Goal: Task Accomplishment & Management: Use online tool/utility

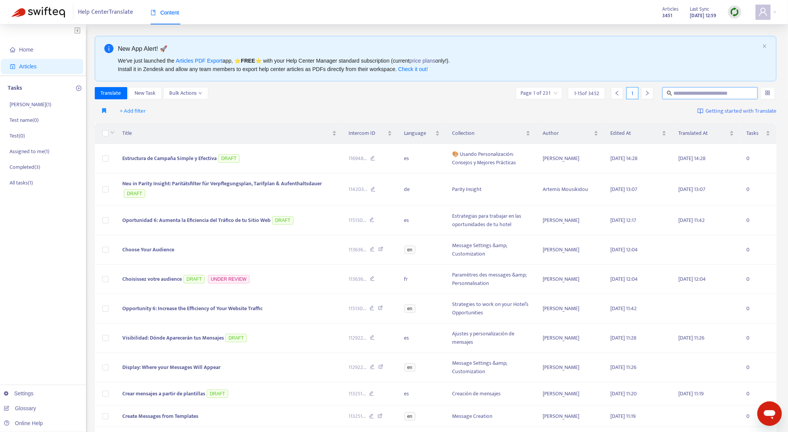
click at [718, 91] on input "text" at bounding box center [710, 93] width 73 height 8
paste input "**********"
type input "**********"
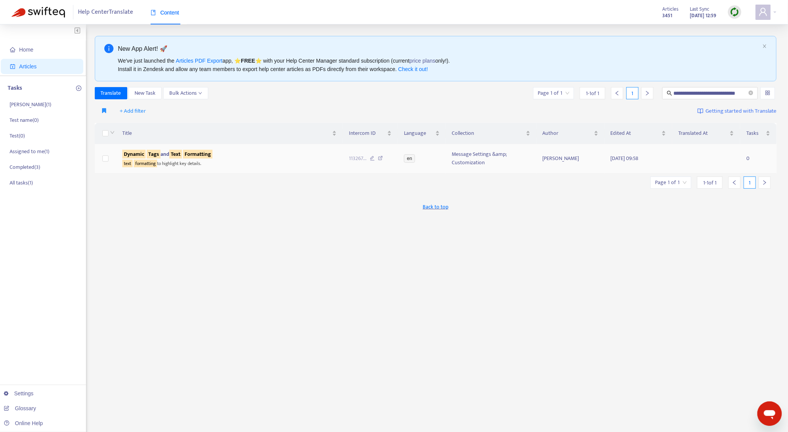
click at [238, 159] on div "text formatting to highlight key details." at bounding box center [229, 163] width 214 height 9
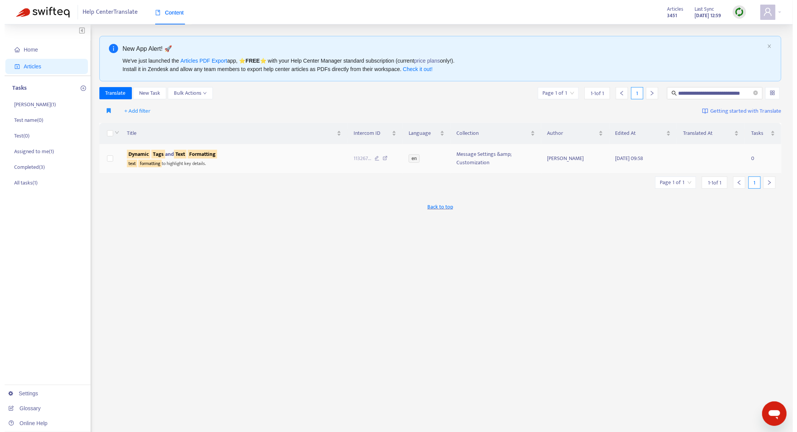
scroll to position [0, 0]
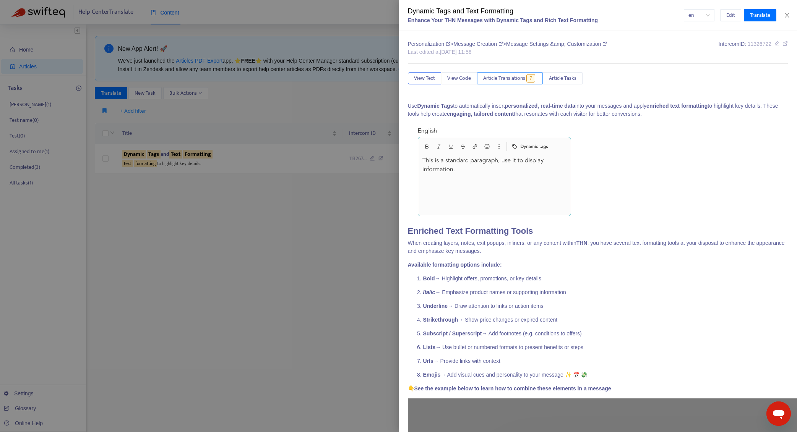
click at [507, 75] on span "Article Translations" at bounding box center [504, 78] width 42 height 8
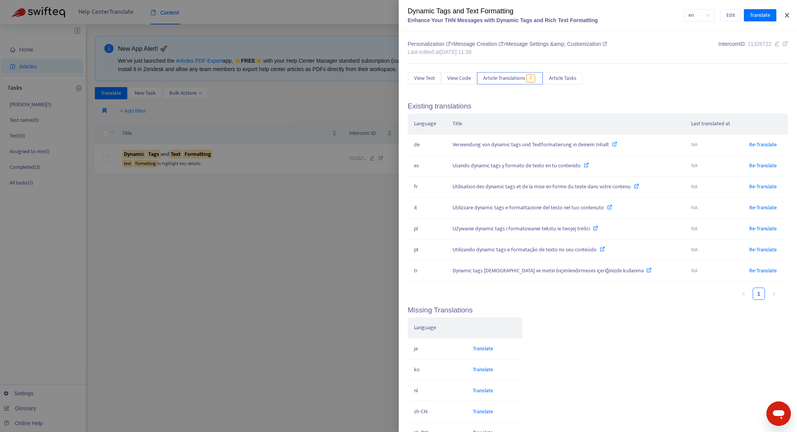
click at [785, 17] on icon "close" at bounding box center [786, 15] width 4 height 5
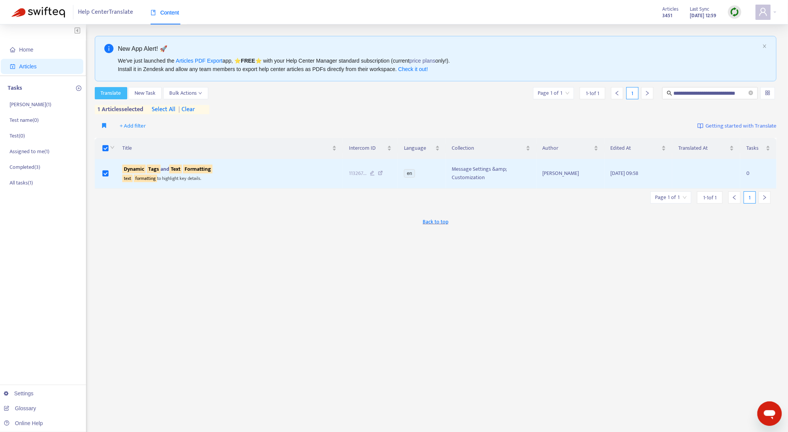
click at [118, 94] on span "Translate" at bounding box center [111, 93] width 20 height 8
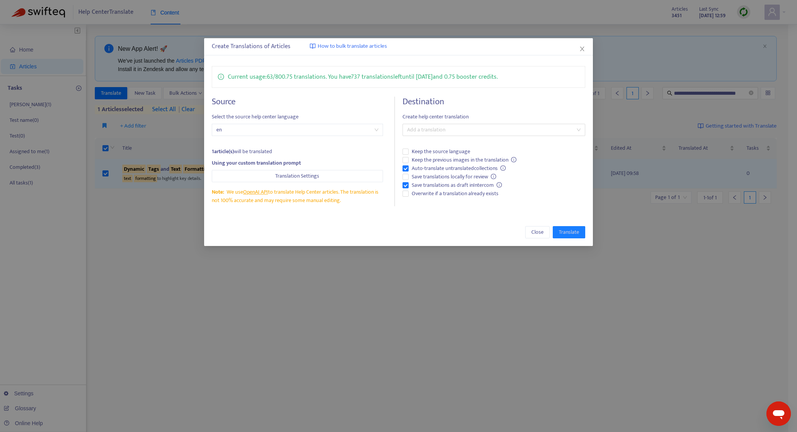
click at [448, 122] on div "Destination Create help center translation Add a translation Keep the source la…" at bounding box center [493, 152] width 183 height 110
click at [447, 125] on div "Add a translation" at bounding box center [493, 130] width 183 height 12
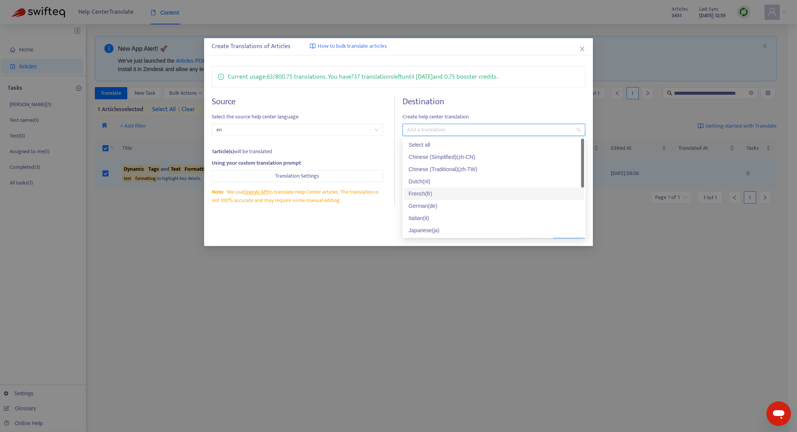
click at [459, 194] on div "French ( fr )" at bounding box center [493, 194] width 171 height 8
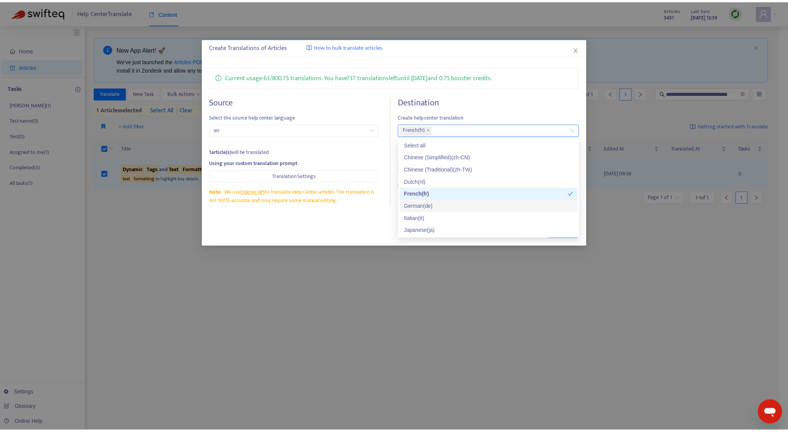
scroll to position [58, 0]
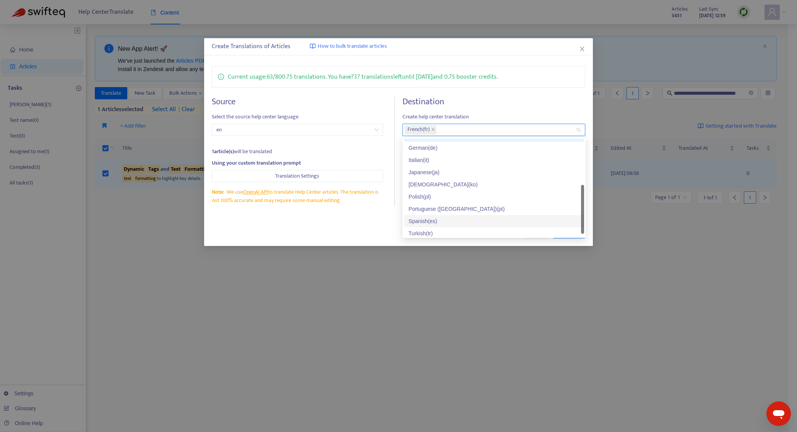
click at [434, 219] on div "Spanish ( es )" at bounding box center [493, 221] width 171 height 8
click at [357, 231] on div "Close Translate" at bounding box center [399, 232] width 374 height 12
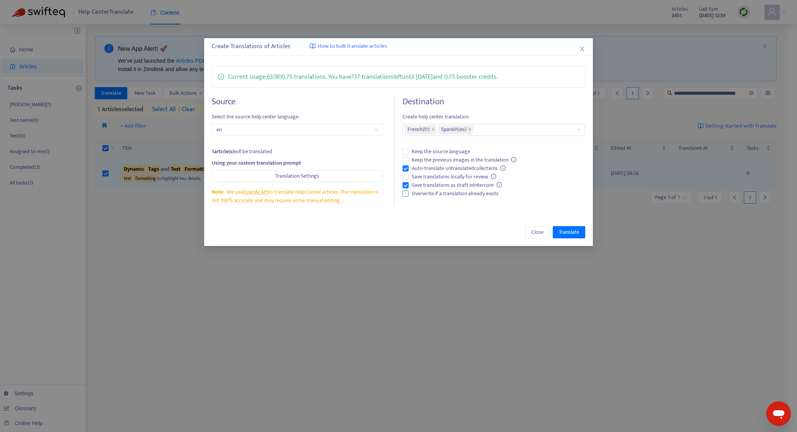
click at [426, 196] on span "Overwrite if a translation already exists" at bounding box center [454, 194] width 93 height 8
click at [564, 232] on span "Translate" at bounding box center [569, 232] width 20 height 8
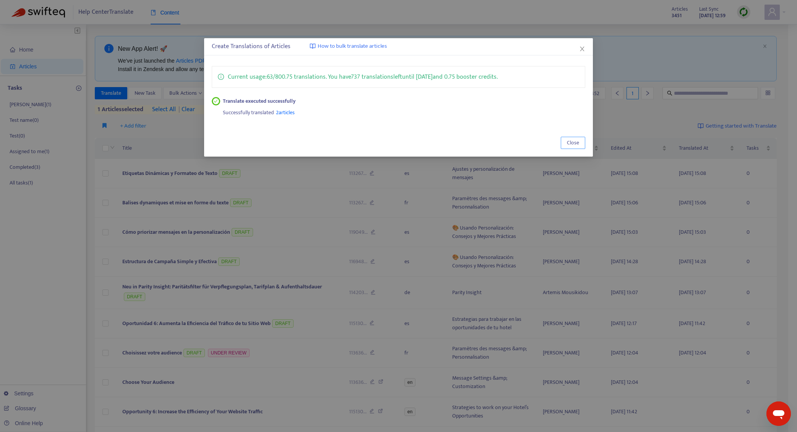
click at [573, 140] on span "Close" at bounding box center [573, 143] width 12 height 8
